Goal: Check status: Check status

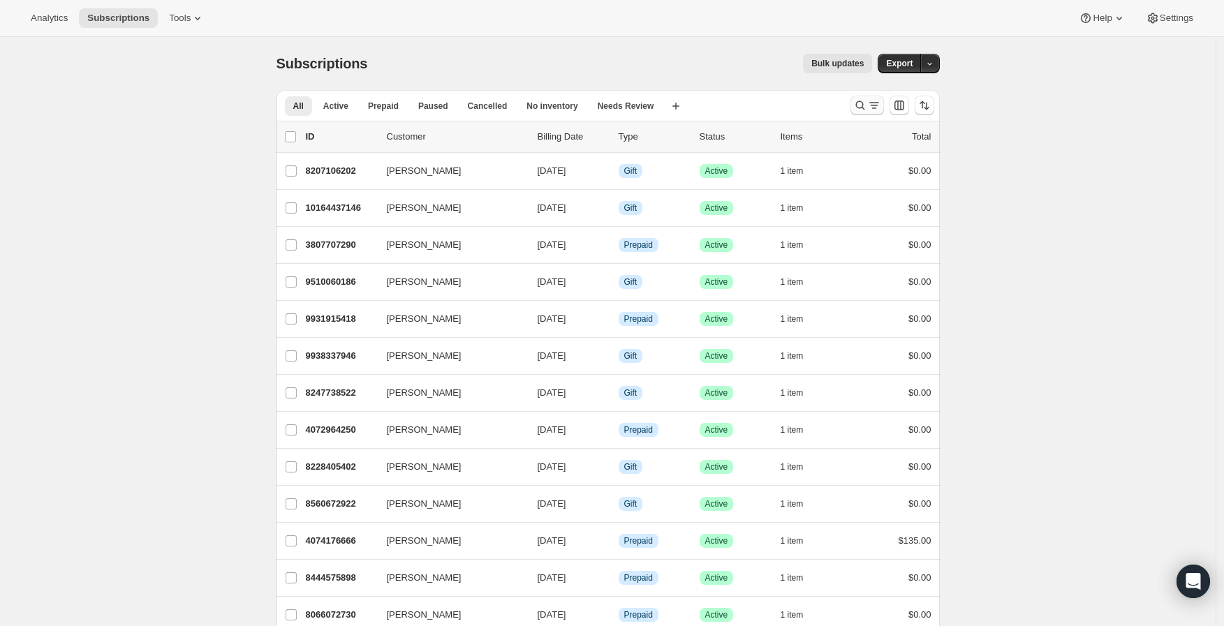
click at [857, 108] on icon "Search and filter results" at bounding box center [860, 105] width 14 height 14
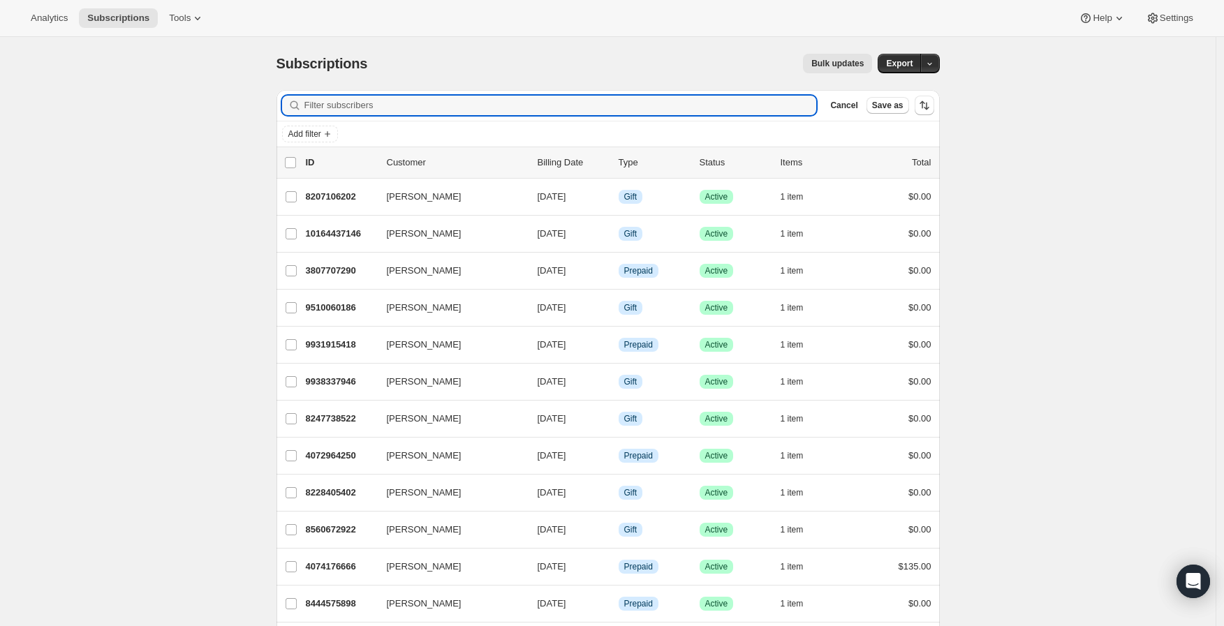
paste input "[EMAIL_ADDRESS][DOMAIN_NAME]"
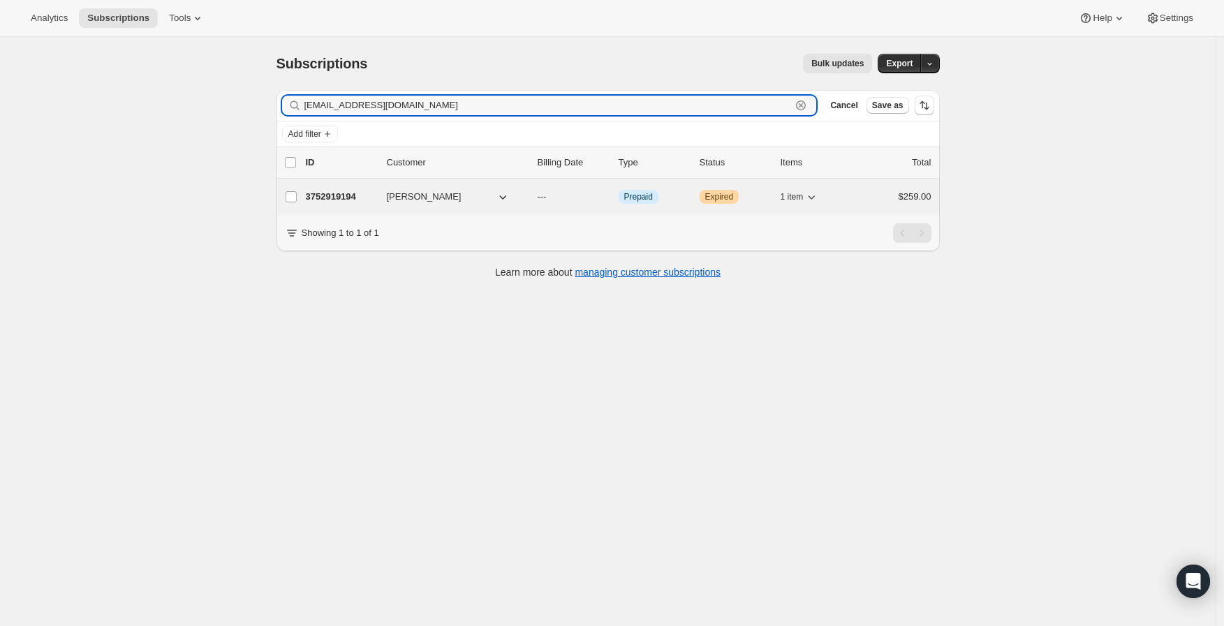
type input "[EMAIL_ADDRESS][DOMAIN_NAME]"
click at [328, 200] on p "3752919194" at bounding box center [341, 197] width 70 height 14
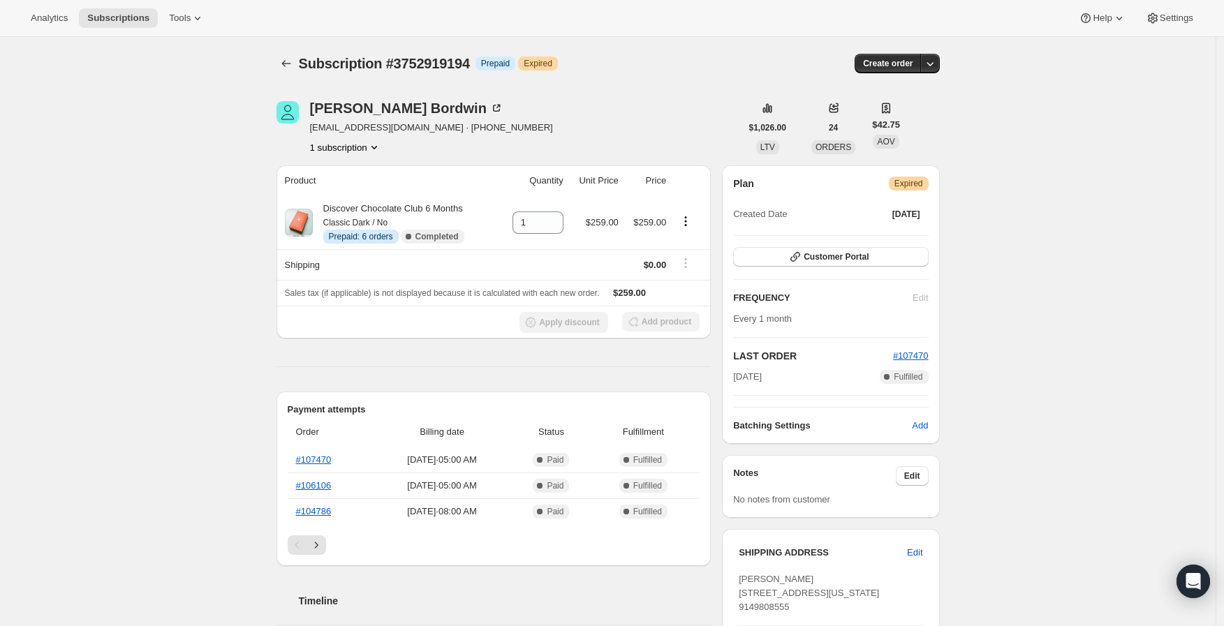
click at [323, 544] on icon "Next" at bounding box center [316, 545] width 14 height 14
click at [297, 552] on icon "Previous" at bounding box center [297, 545] width 14 height 14
